Goal: Information Seeking & Learning: Find specific fact

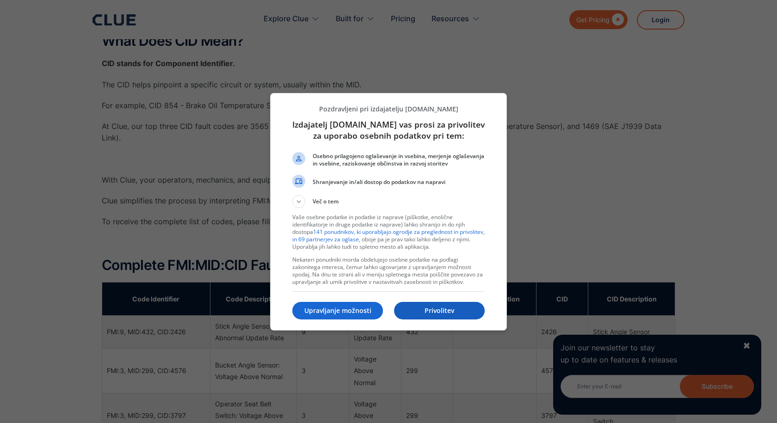
click at [426, 307] on p "Privolitev" at bounding box center [439, 310] width 91 height 9
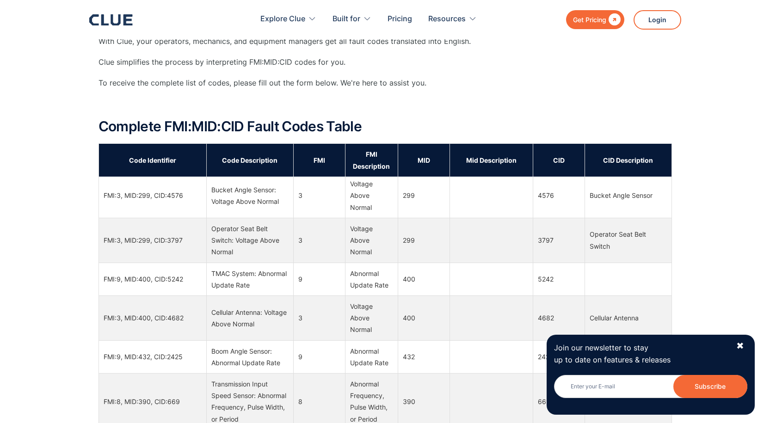
scroll to position [92, 0]
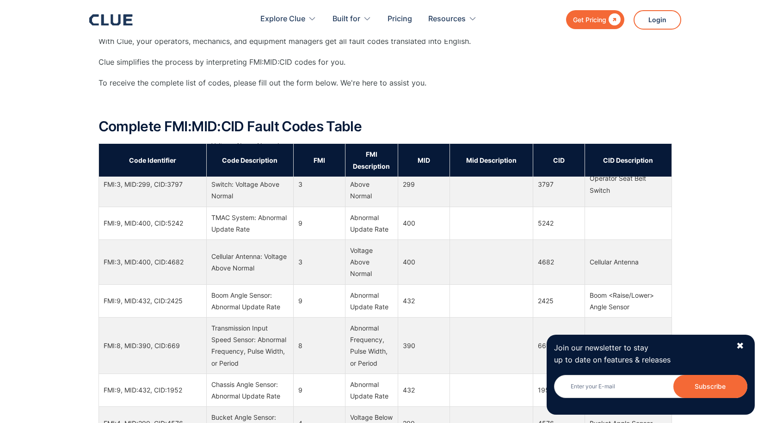
click at [747, 341] on div "Join our newsletter to stay up to date on features & releases Newsletter Subscr…" at bounding box center [650, 375] width 208 height 80
click at [741, 347] on div "✖" at bounding box center [740, 346] width 8 height 12
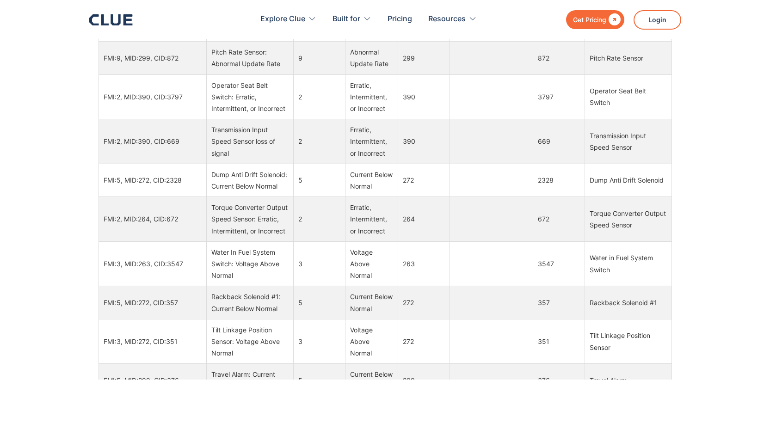
scroll to position [1017, 0]
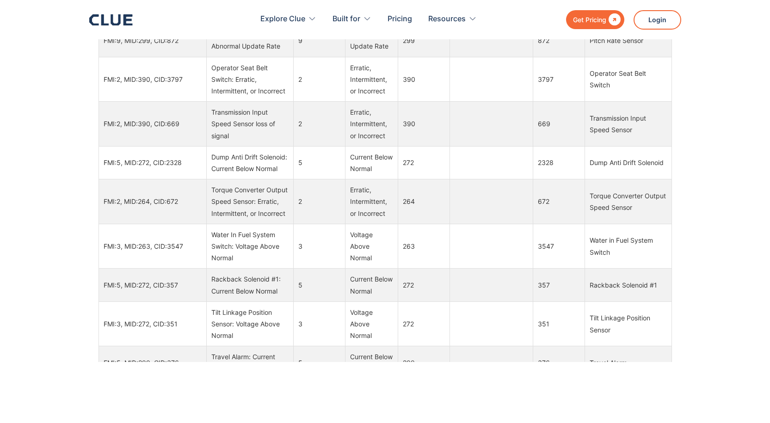
click at [632, 335] on div "Tilt Linkage Position Sensor" at bounding box center [627, 323] width 77 height 23
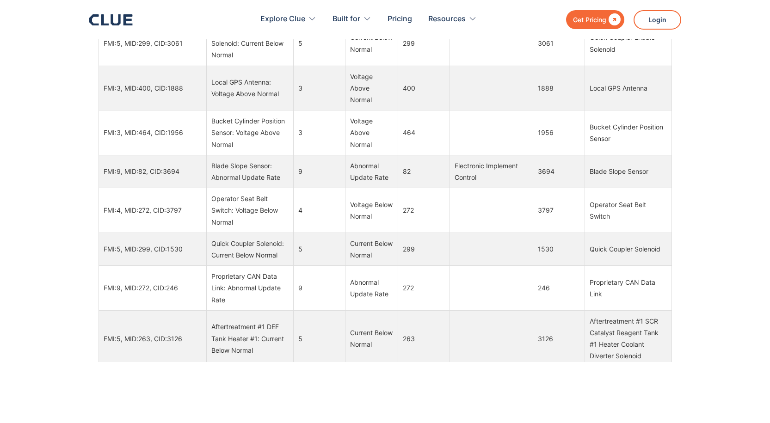
scroll to position [878, 0]
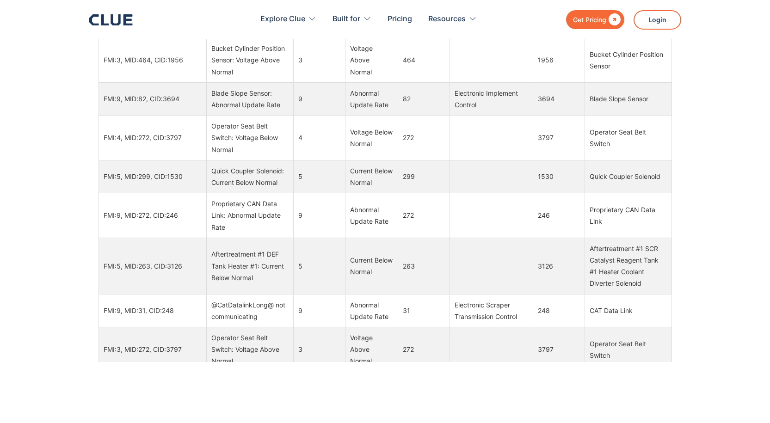
click at [155, 193] on td "FMI:5, MID:299, CID:1530" at bounding box center [152, 176] width 108 height 33
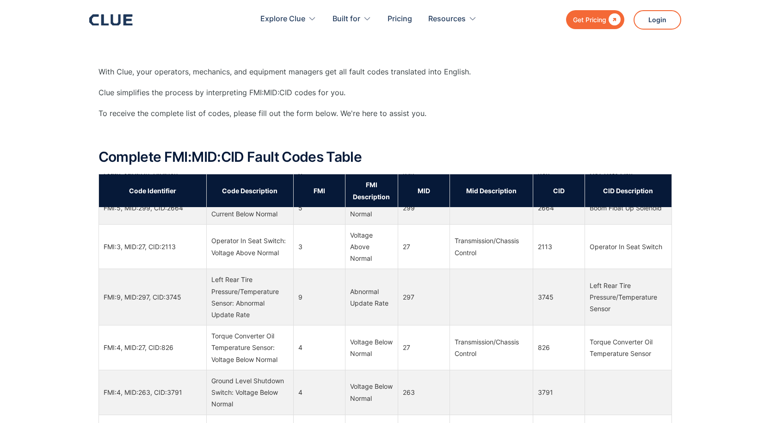
scroll to position [740, 0]
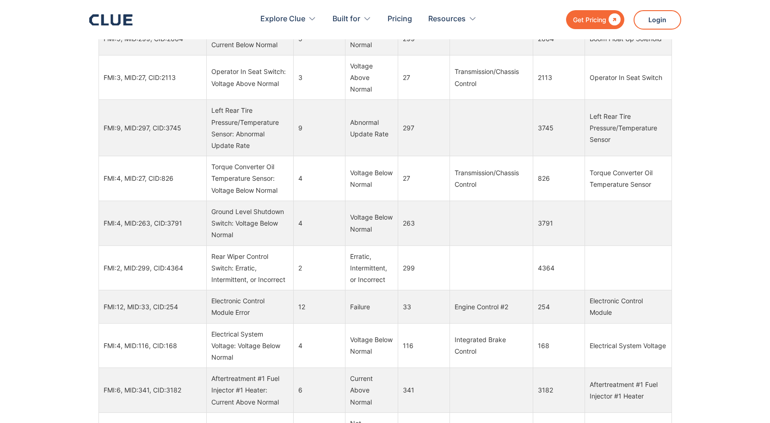
click at [147, 156] on td "FMI:9, MID:297, CID:3745" at bounding box center [152, 128] width 108 height 56
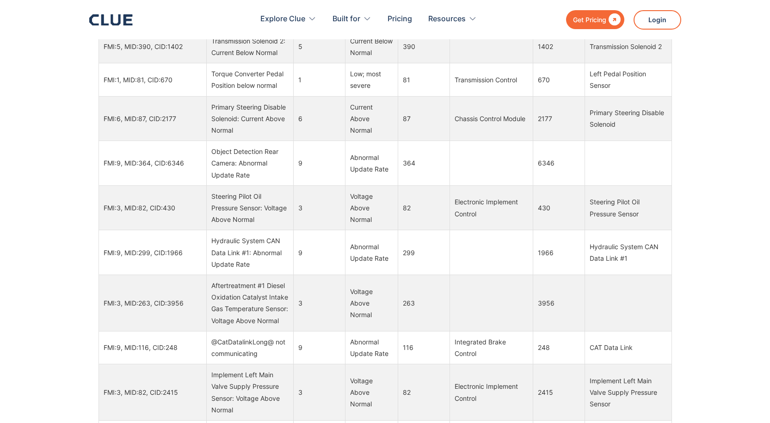
scroll to position [62990, 0]
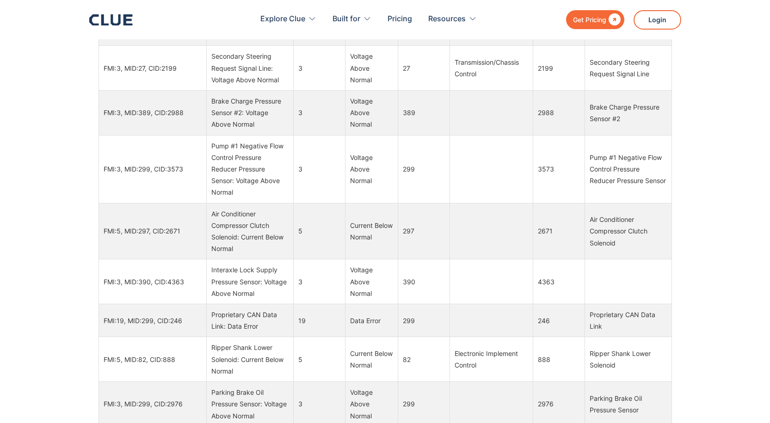
drag, startPoint x: 103, startPoint y: 321, endPoint x: 506, endPoint y: 343, distance: 404.2
copy tr "FMI:9, MID:299, CID:6643 Machine Inertial Measurement Sensor:Abnormal Update Ra…"
